Goal: Contribute content: Add original content to the website for others to see

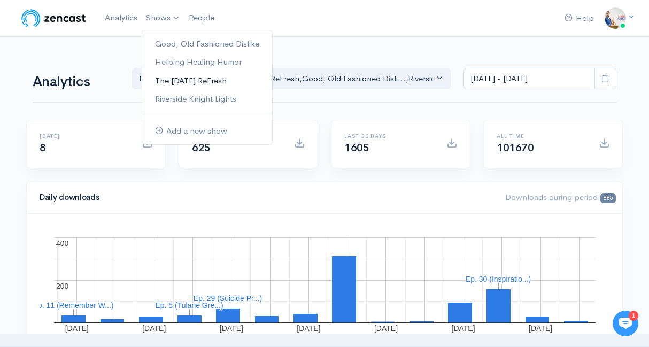
click at [161, 80] on link "The [DATE] ReFresh" at bounding box center [207, 81] width 130 height 19
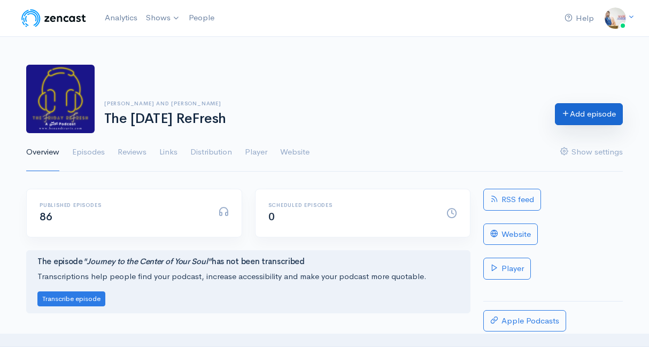
click at [599, 112] on link "Add episode" at bounding box center [589, 114] width 68 height 22
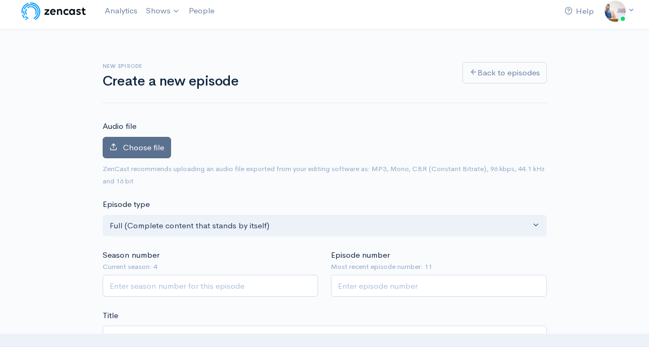
click at [161, 148] on span "Choose file" at bounding box center [143, 147] width 41 height 10
click at [0, 0] on input "Choose file" at bounding box center [0, 0] width 0 height 0
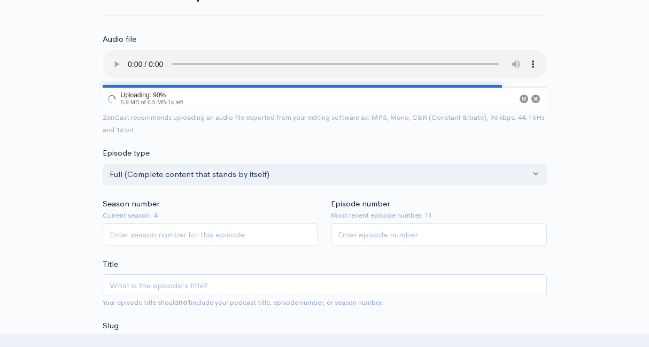
scroll to position [96, 0]
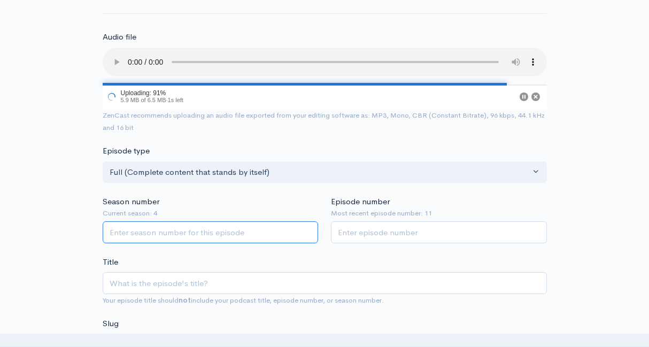
click at [236, 233] on input "Season number" at bounding box center [211, 232] width 216 height 22
type input "4"
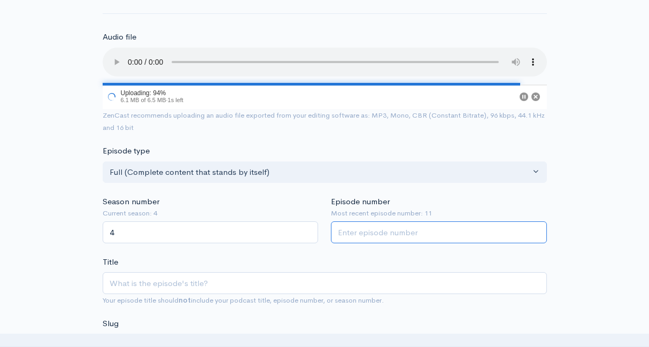
click at [404, 232] on input "Episode number" at bounding box center [439, 232] width 216 height 22
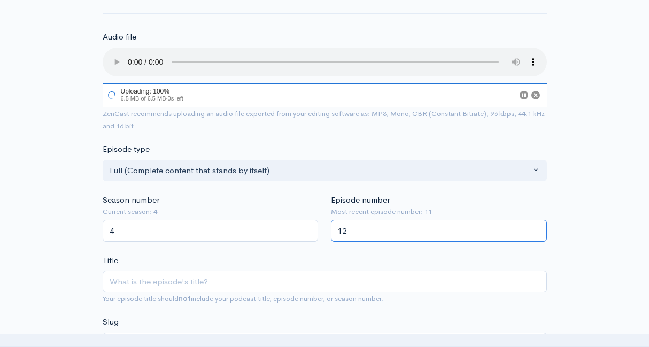
type input "12"
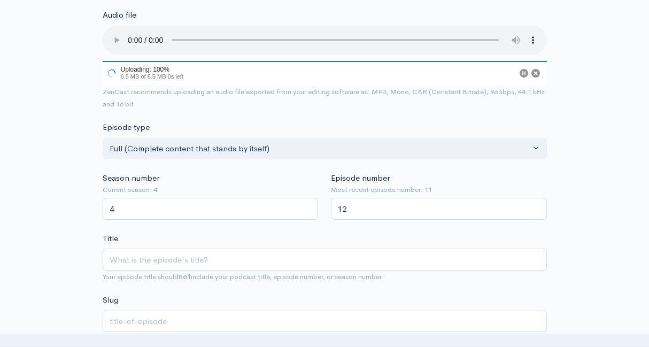
scroll to position [124, 0]
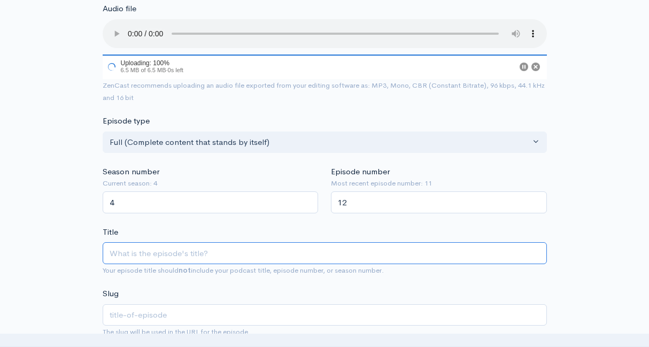
click at [386, 255] on input "Title" at bounding box center [325, 253] width 444 height 22
type input "H"
type input "h"
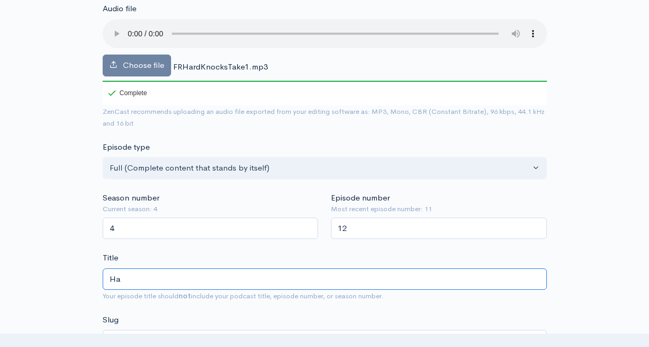
type input "Har"
type input "har"
type input "Hard"
type input "hard"
type input "Hard K"
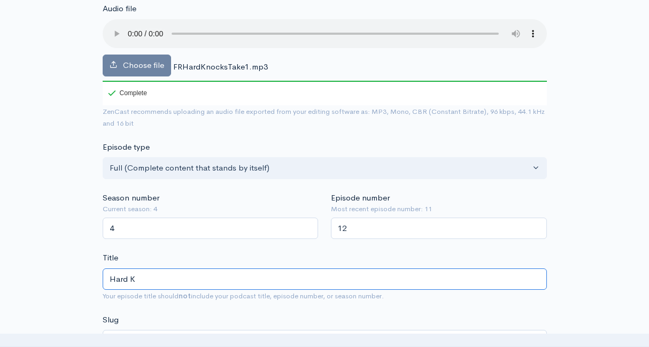
type input "hard-k"
type input "Hard Ko"
type input "hard-ko"
type input "Hard Koc"
type input "hard-koc"
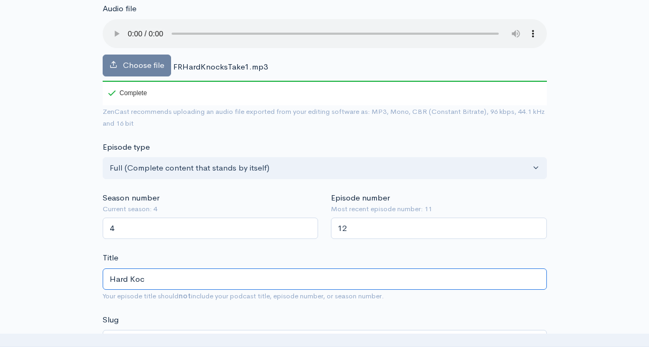
type input "Hard Ko"
type input "hard-ko"
type input "Hard K"
type input "hard-k"
type input "Hard Kn"
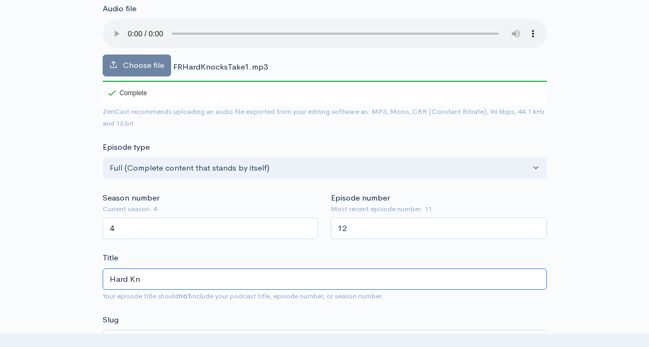
type input "hard-kn"
type input "Hard Kno"
type input "hard-kno"
type input "Hard Knoc"
type input "hard-knoc"
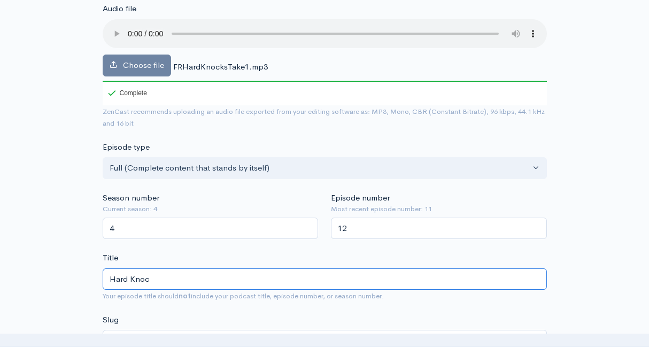
type input "Hard Knock"
type input "hard-knock"
type input "Hard Knocks"
type input "hard-knocks"
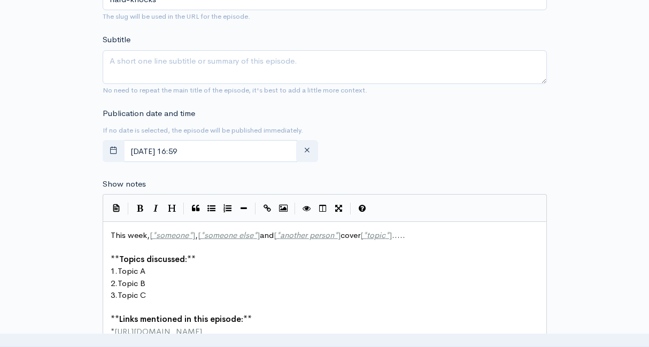
scroll to position [482, 0]
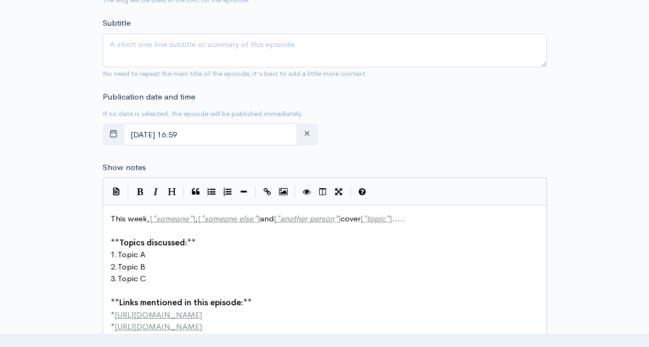
type input "Hard Knocks"
click at [265, 127] on input "September, 25 2025 16:59" at bounding box center [210, 134] width 174 height 22
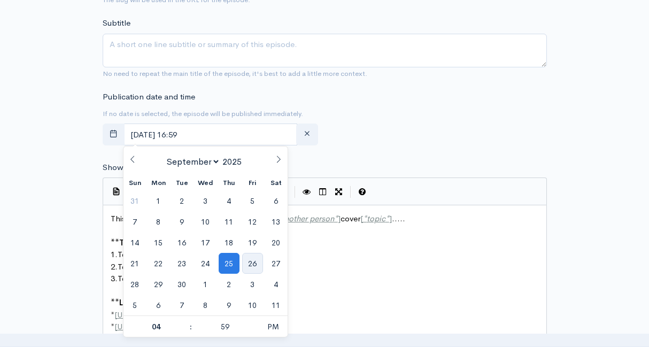
click at [255, 263] on span "26" at bounding box center [252, 263] width 21 height 21
type input "September, 26 2025 16:59"
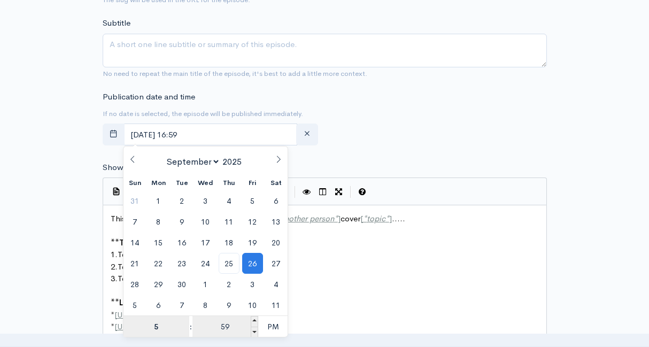
type input "5"
type input "September, 26 2025 17:59"
type input "05"
click at [223, 324] on input "59" at bounding box center [225, 326] width 66 height 21
type input "00"
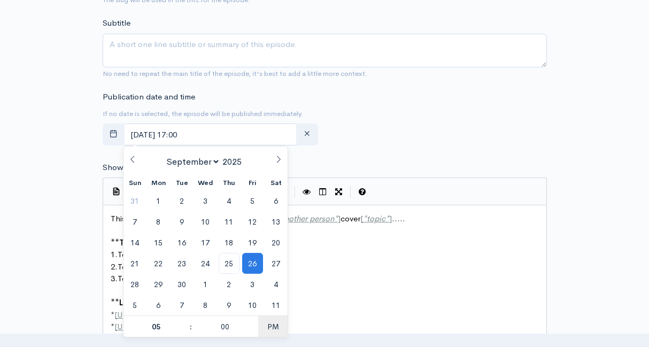
click at [266, 328] on span "PM" at bounding box center [272, 326] width 29 height 21
type input "[DATE] 05:00"
click at [325, 310] on pre "* http://www.benandtravis.com" at bounding box center [324, 315] width 432 height 12
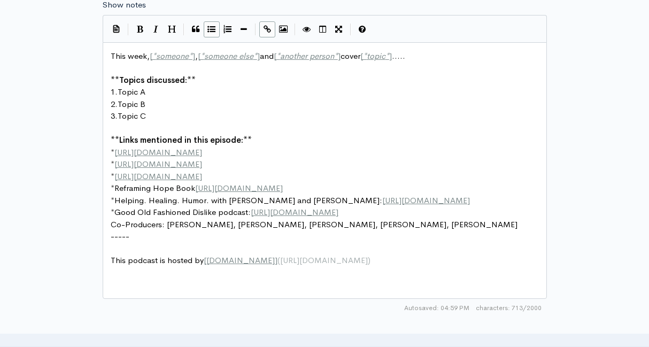
scroll to position [645, 0]
click at [167, 229] on span "Co-Producers: Doris C., Rhonda F., Scott K., Mary H., Scott B." at bounding box center [314, 224] width 407 height 10
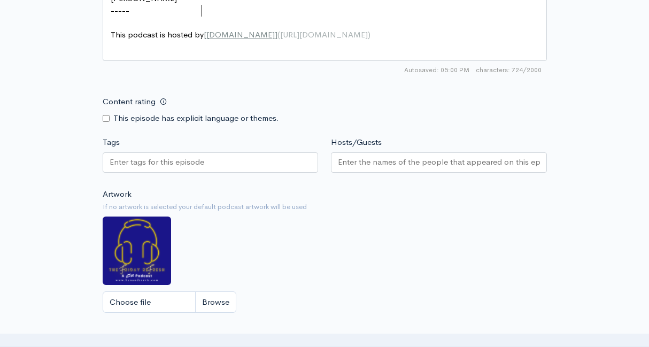
scroll to position [907, 0]
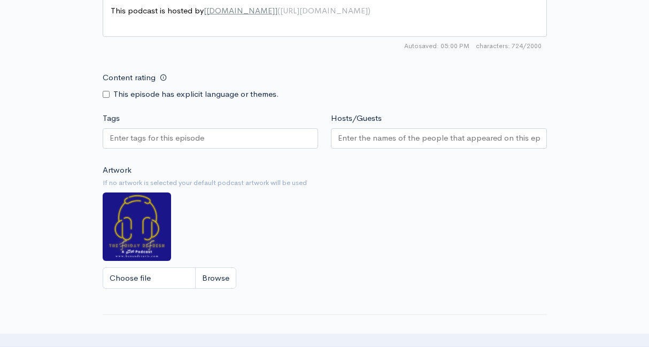
type textarea "Justin B.,"
click at [362, 139] on input "Hosts/Guests" at bounding box center [439, 138] width 202 height 12
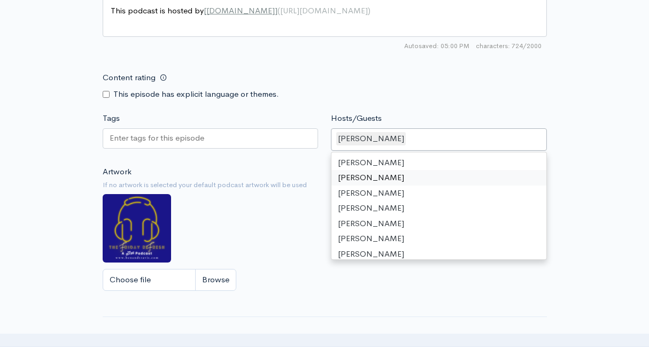
click at [220, 222] on div "Artwork If no artwork is selected your default podcast artwork will be used Cho…" at bounding box center [325, 231] width 444 height 131
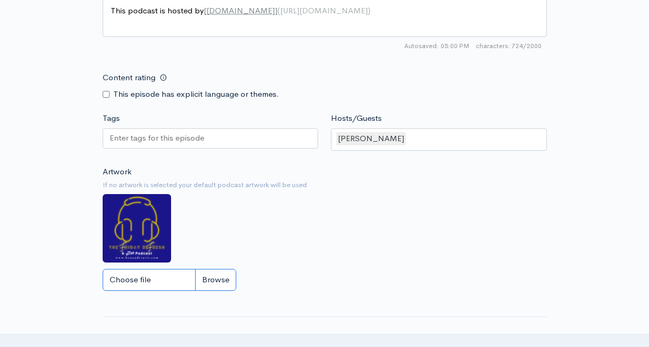
click at [152, 279] on input "Choose file" at bounding box center [170, 280] width 134 height 22
type input "C:\fakepath\Friday ReFresh Logo (2).png"
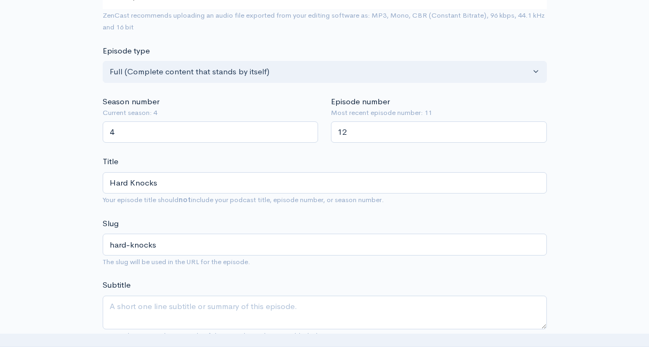
scroll to position [222, 0]
drag, startPoint x: 161, startPoint y: 188, endPoint x: 88, endPoint y: 183, distance: 73.9
type input "R"
type input "r"
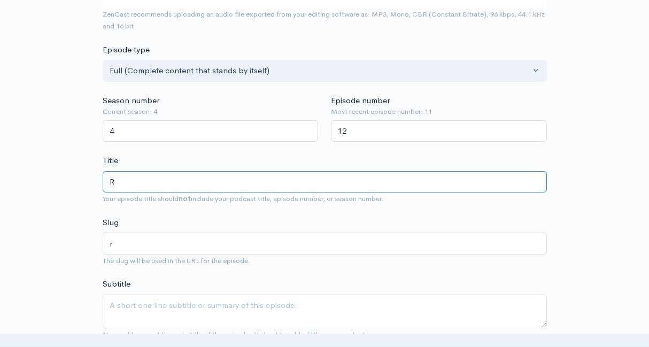
type input "Re"
type input "re"
type input "Ref"
type input "ref"
type input "Refl"
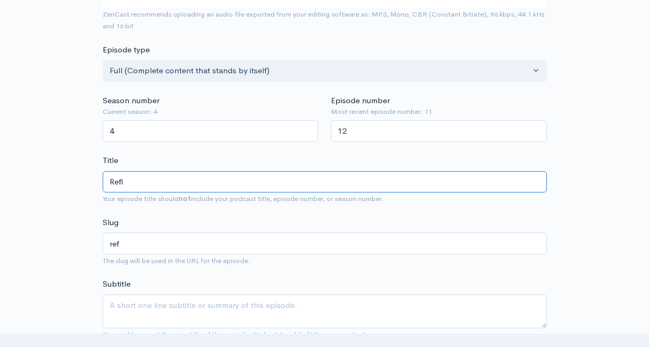
type input "refl"
type input "Refle"
type input "refle"
type input "Reflec"
type input "reflec"
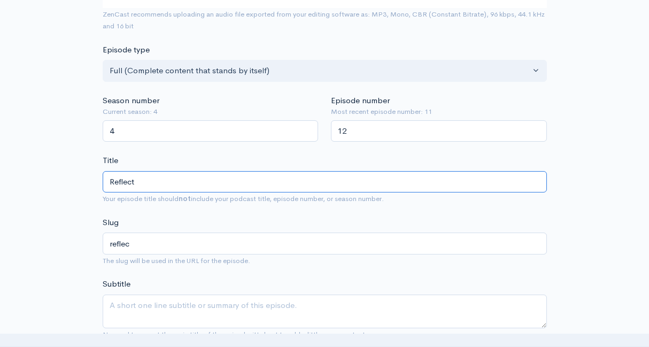
type input "Reflecti"
type input "reflecti"
type input "Reflecting"
type input "reflecting"
type input "Reflecting o"
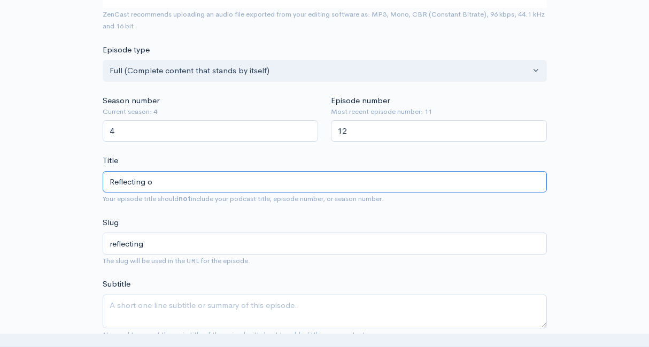
type input "reflecting-o"
type input "Reflecting on"
type input "reflecting-on"
type input "Reflecting on H"
type input "reflecting-on-h"
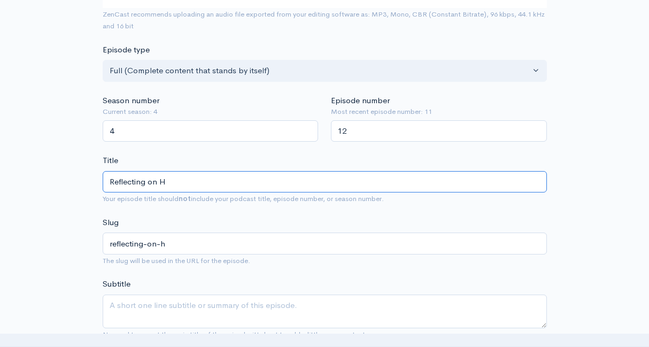
type input "Reflecting on Ha"
type input "reflecting-on-ha"
type input "Reflecting on Har"
type input "reflecting-on-har"
type input "Reflecting on Hard"
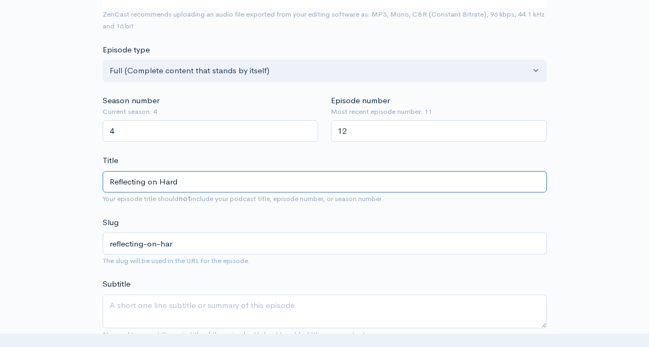
type input "reflecting-on-hard"
type input "Reflecting on Hard K"
type input "reflecting-on-hard-k"
type input "Reflecting on Hard Ko"
type input "reflecting-on-hard-ko"
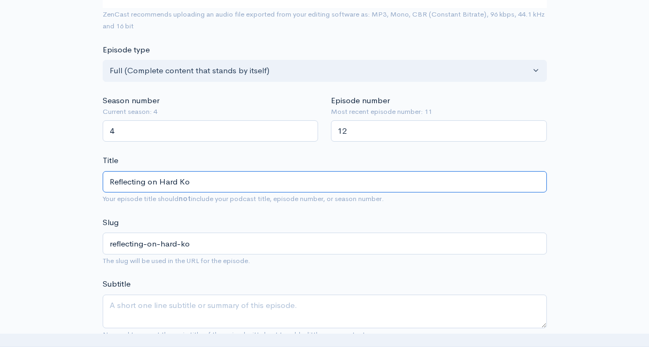
type input "Reflecting on Hard K"
type input "reflecting-on-hard-k"
type input "Reflecting on Hard Kno"
type input "reflecting-on-hard-kno"
type input "Reflecting on Hard Knoc"
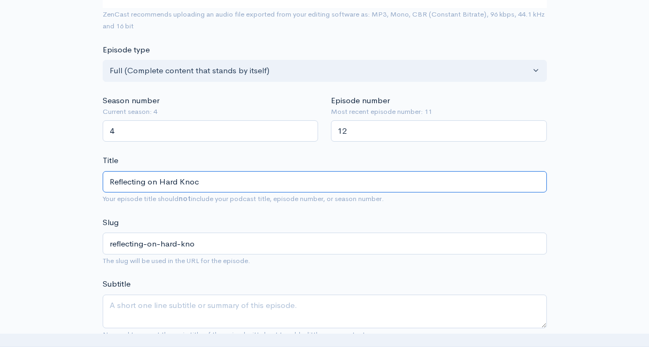
type input "reflecting-on-hard-knoc"
type input "Reflecting on Hard Knock"
type input "reflecting-on-hard-knock"
type input "Reflecting on Hard Knocks"
type input "reflecting-on-hard-knocks"
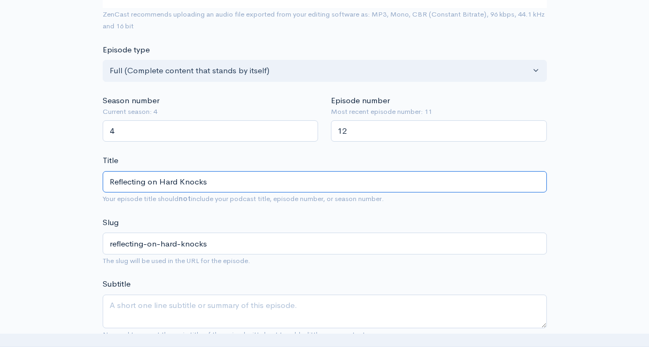
type input "Reflecting on Hard Knocks U"
type input "reflecting-on-hard-knocks-u"
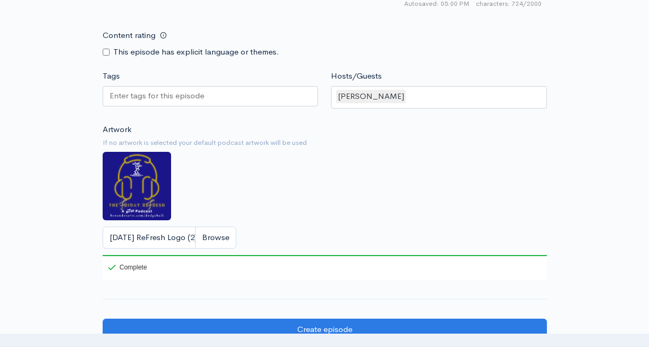
scroll to position [955, 0]
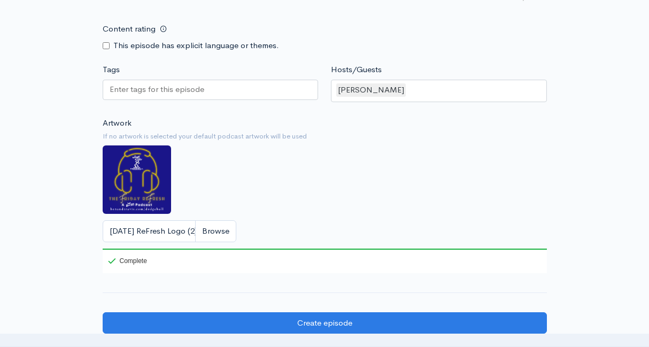
type input "Reflecting on Hard Knocks U"
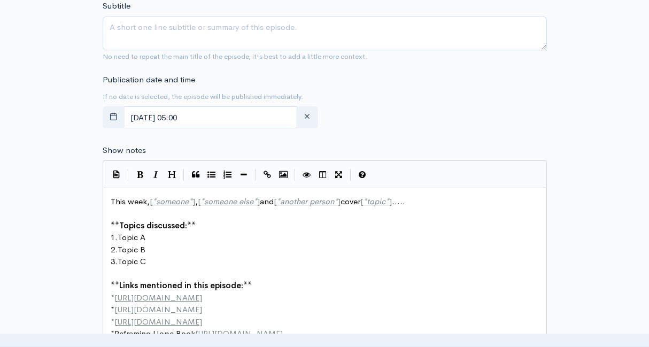
scroll to position [610, 0]
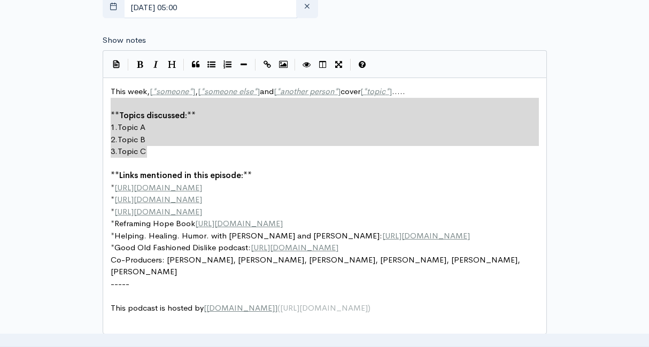
type textarea "This week, [*someone*], [*someone else*] and [*another person*] cover [*topic*]…"
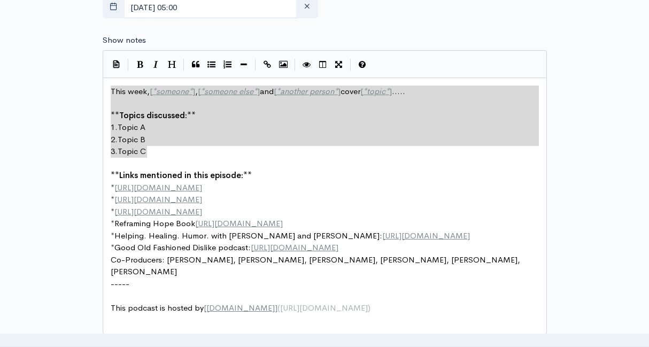
drag, startPoint x: 155, startPoint y: 152, endPoint x: 104, endPoint y: 89, distance: 80.9
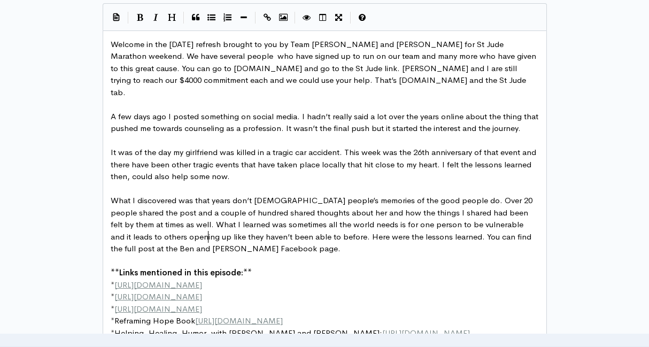
scroll to position [658, 0]
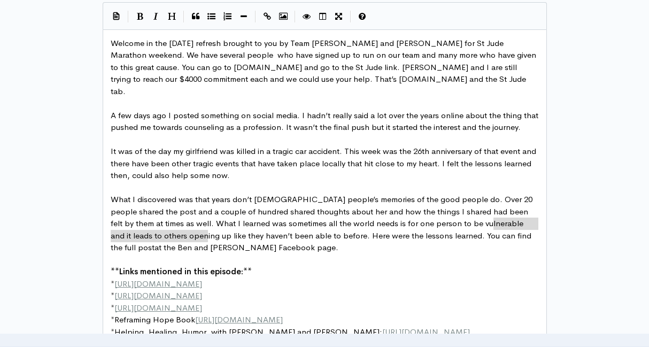
drag, startPoint x: 212, startPoint y: 240, endPoint x: 493, endPoint y: 223, distance: 281.5
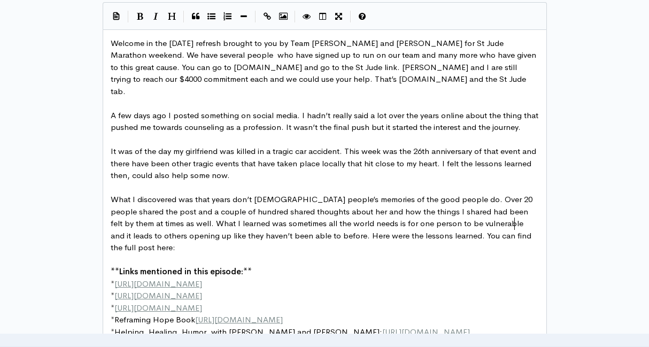
scroll to position [4, 20]
type textarea "here:"
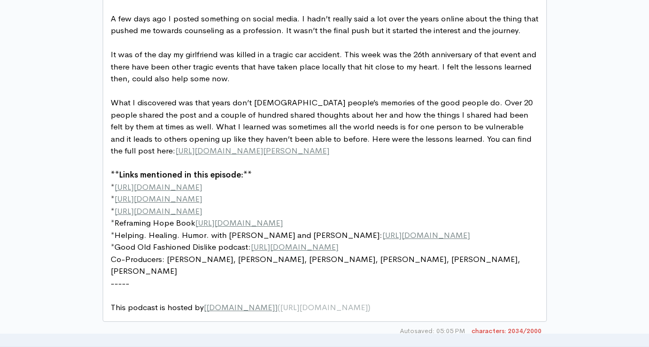
scroll to position [750, 0]
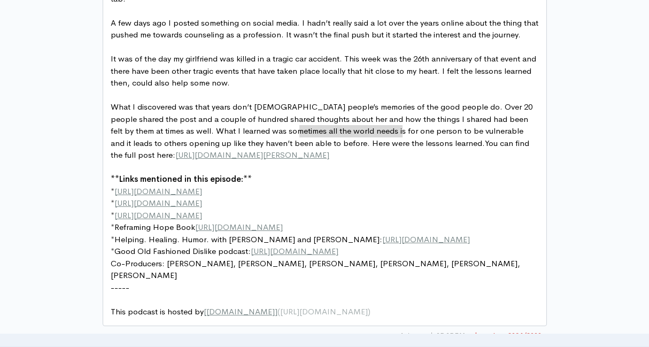
type textarea "Here were the lessons learned."
drag, startPoint x: 402, startPoint y: 133, endPoint x: 290, endPoint y: 135, distance: 112.2
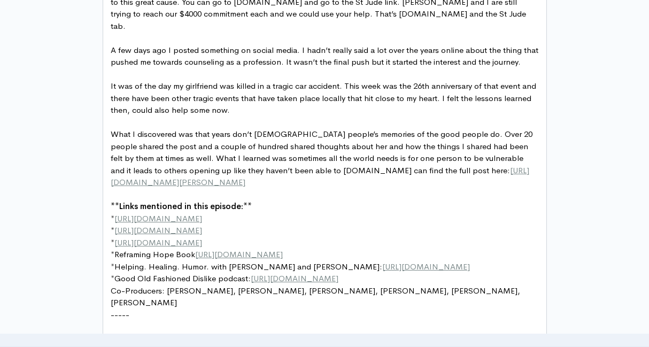
scroll to position [723, 0]
type textarea "What I discovered was that years don’t erase people’s memories of the good peop…"
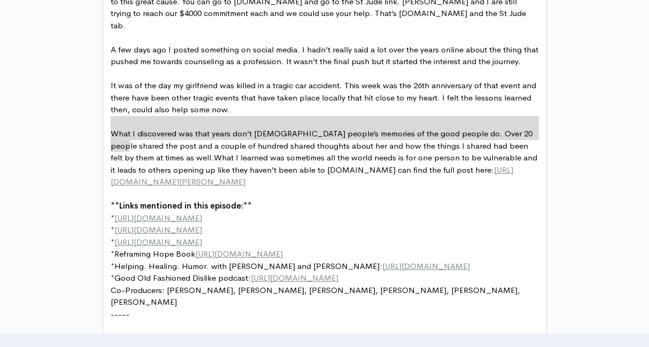
drag, startPoint x: 129, startPoint y: 147, endPoint x: 105, endPoint y: 120, distance: 36.7
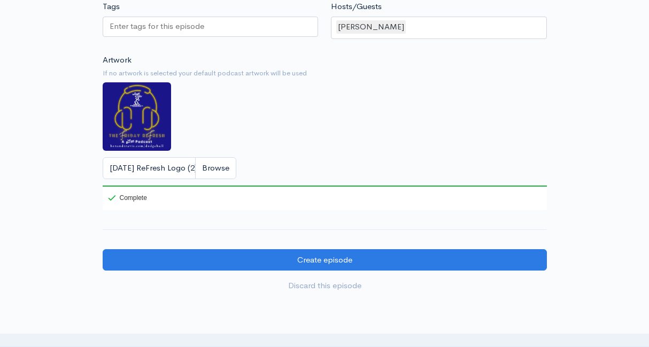
scroll to position [1127, 0]
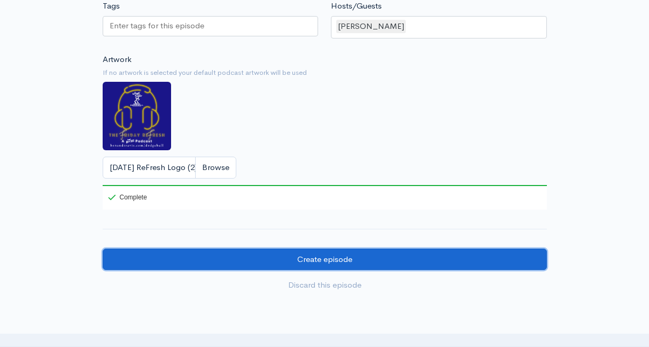
click at [295, 259] on input "Create episode" at bounding box center [325, 259] width 444 height 22
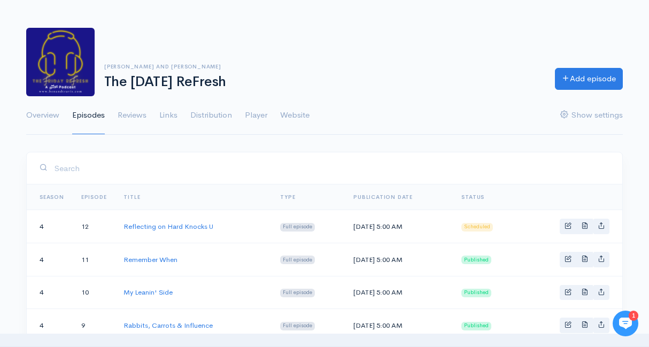
scroll to position [41, 0]
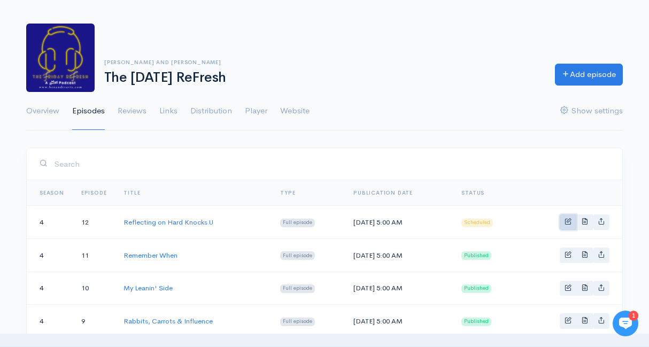
click at [567, 223] on span "Basic example" at bounding box center [567, 220] width 7 height 7
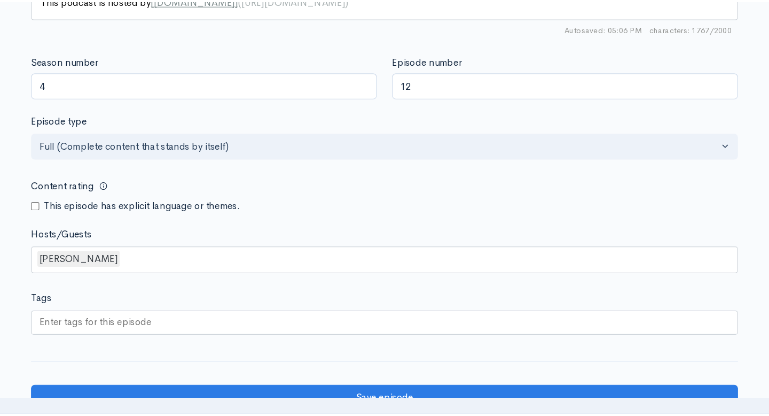
scroll to position [991, 0]
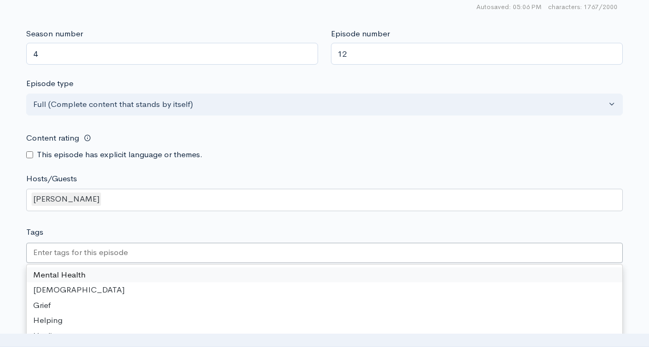
click at [321, 257] on div at bounding box center [324, 253] width 596 height 20
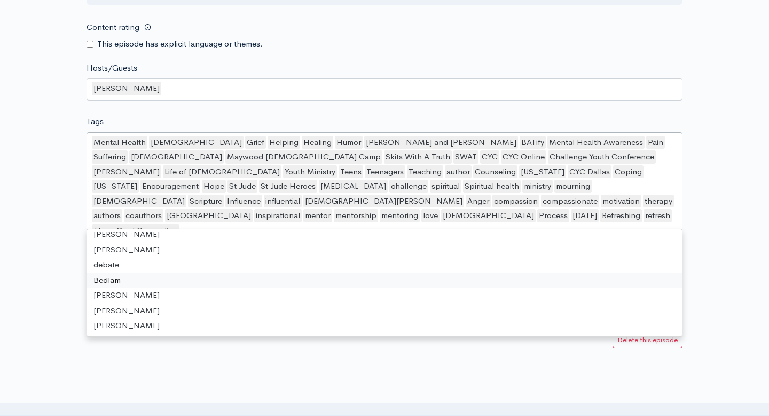
scroll to position [1103, 0]
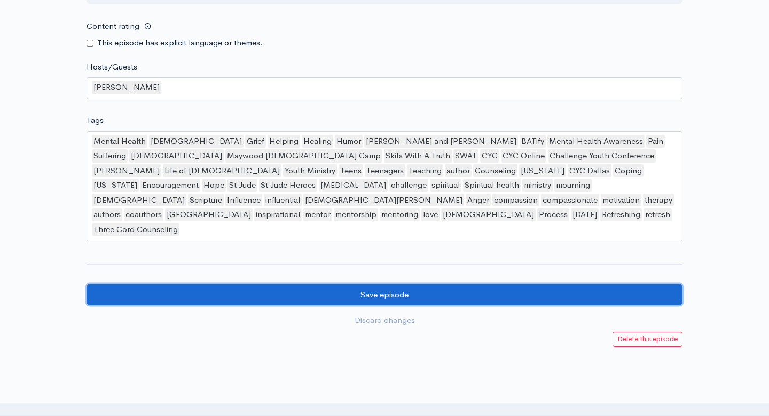
click at [126, 285] on input "Save episode" at bounding box center [385, 295] width 596 height 22
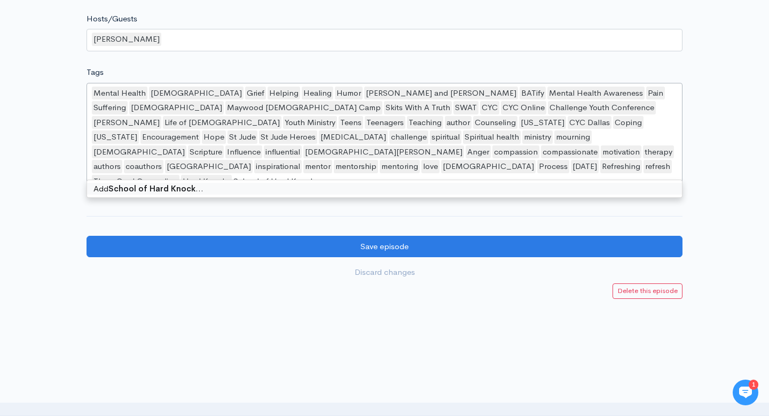
type input "School of Hard Knocks"
type input "Hard Knocks University"
type input "[PERSON_NAME]"
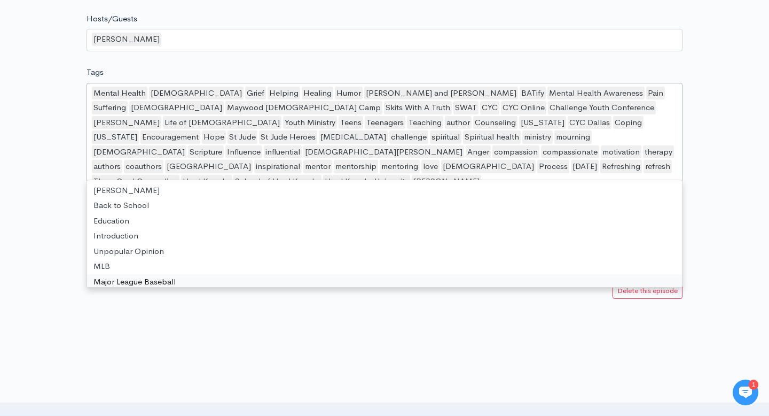
click at [248, 331] on div at bounding box center [384, 384] width 769 height 107
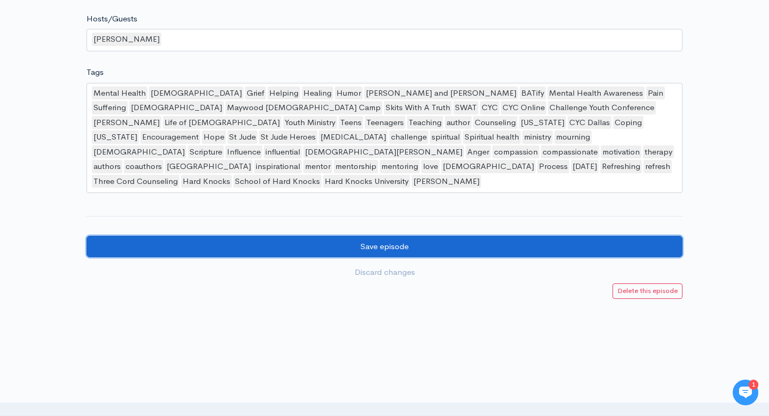
click at [284, 236] on input "Save episode" at bounding box center [385, 247] width 596 height 22
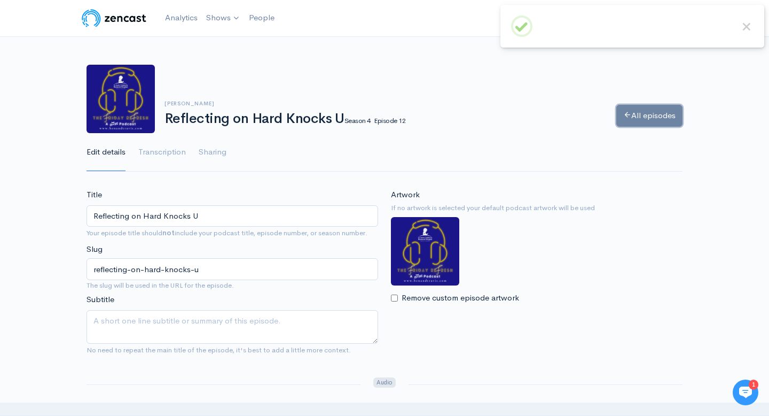
click at [642, 117] on link "All episodes" at bounding box center [650, 116] width 66 height 22
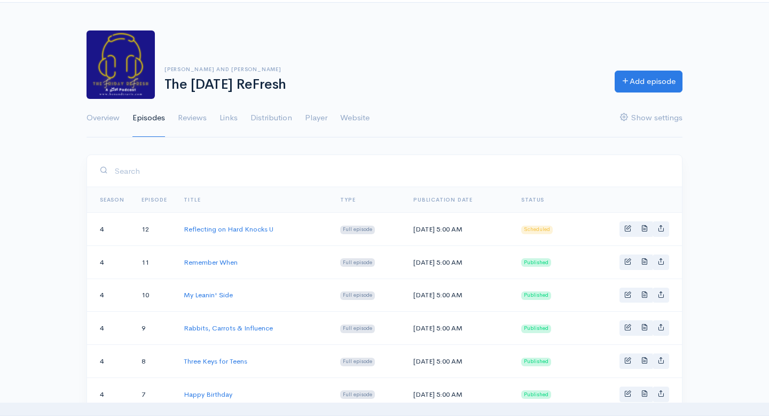
scroll to position [35, 0]
click at [662, 232] on link "Basic example" at bounding box center [661, 228] width 17 height 15
type input "https://the-friday-refresh.zencast.website/episodes/reflecting-on-hard-knocks-u"
type input "https://media.zencast.fm/the-friday-refresh/3460fd56-671c-4bc1-a8c6-e9cfbb759a6…"
type input "<iframe src='https://share.zencast.fm/embed/episode/3460fd56-671c-4bc1-a8c6-e9c…"
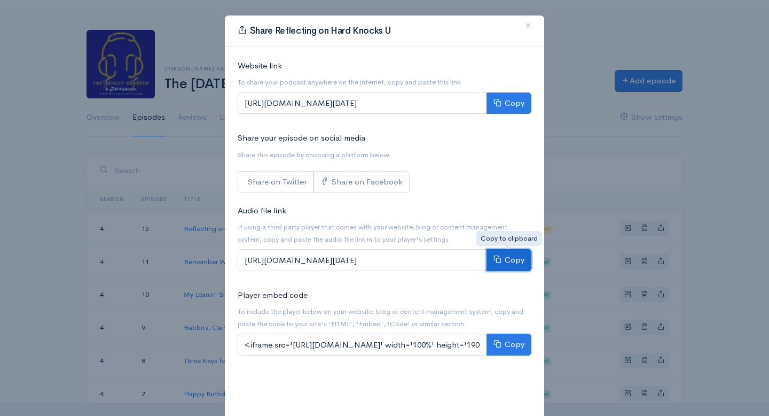
click at [499, 259] on icon at bounding box center [498, 259] width 8 height 8
click at [528, 22] on span "×" at bounding box center [528, 25] width 6 height 15
